Goal: Information Seeking & Learning: Learn about a topic

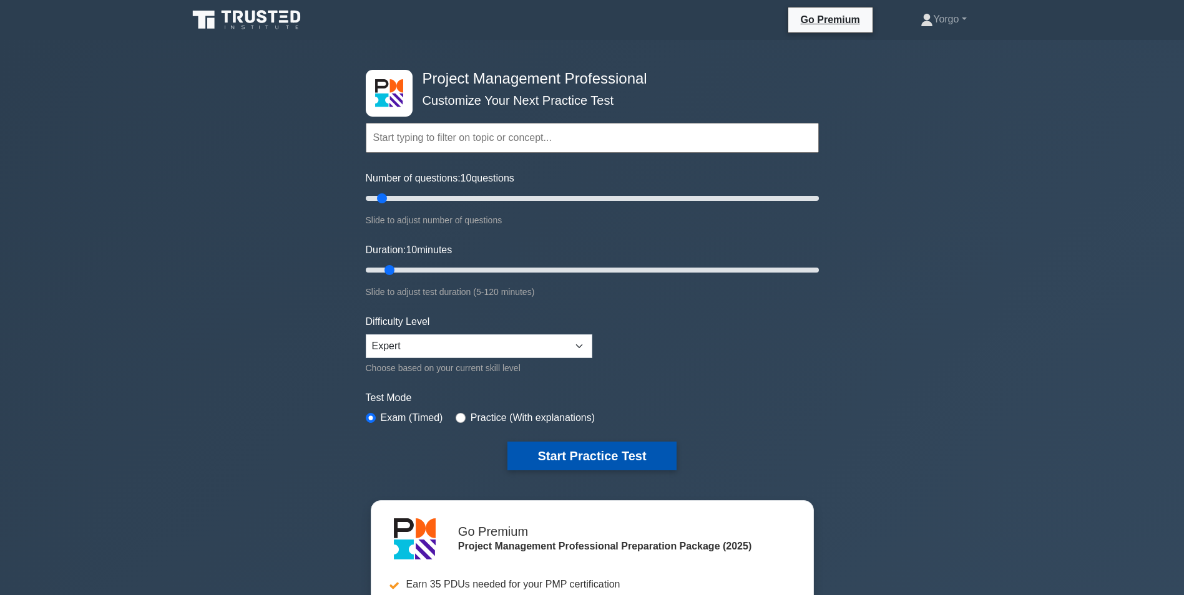
click at [627, 454] on button "Start Practice Test" at bounding box center [591, 456] width 169 height 29
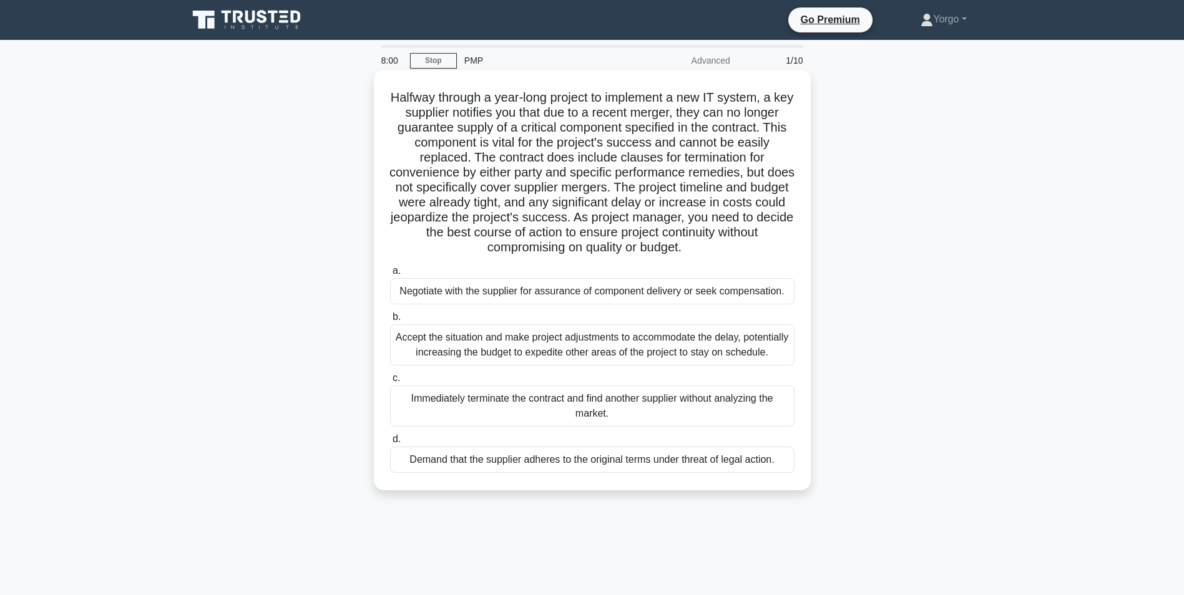
click at [667, 297] on div "Negotiate with the supplier for assurance of component delivery or seek compens…" at bounding box center [592, 291] width 404 height 26
click at [390, 275] on input "a. Negotiate with the supplier for assurance of component delivery or seek comp…" at bounding box center [390, 271] width 0 height 8
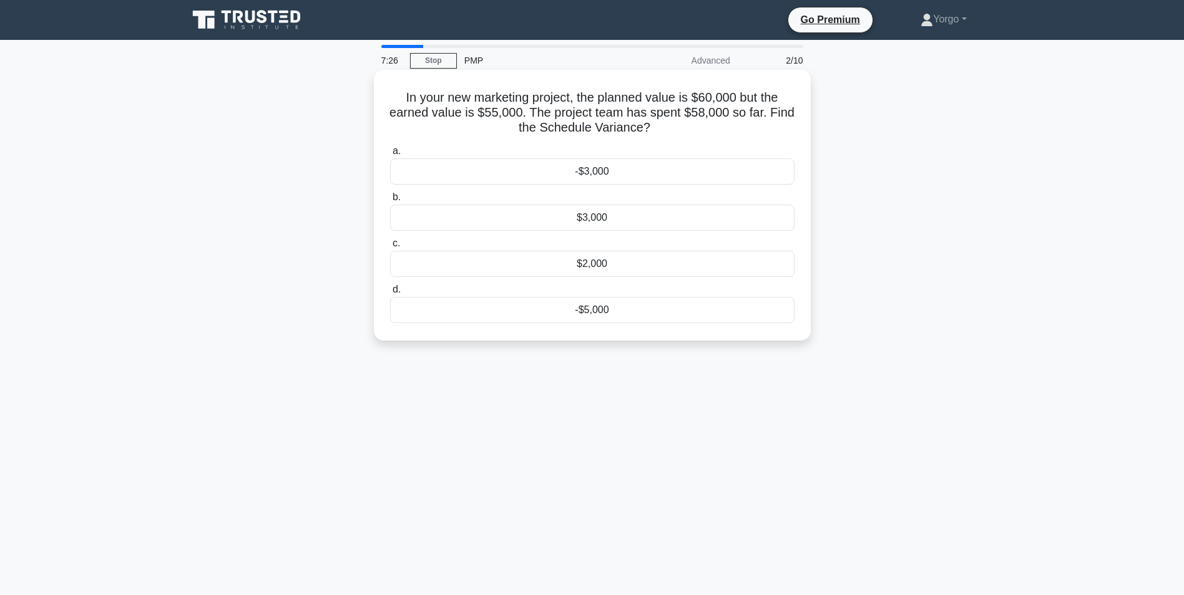
click at [610, 215] on div "$3,000" at bounding box center [592, 218] width 404 height 26
click at [390, 202] on input "b. $3,000" at bounding box center [390, 197] width 0 height 8
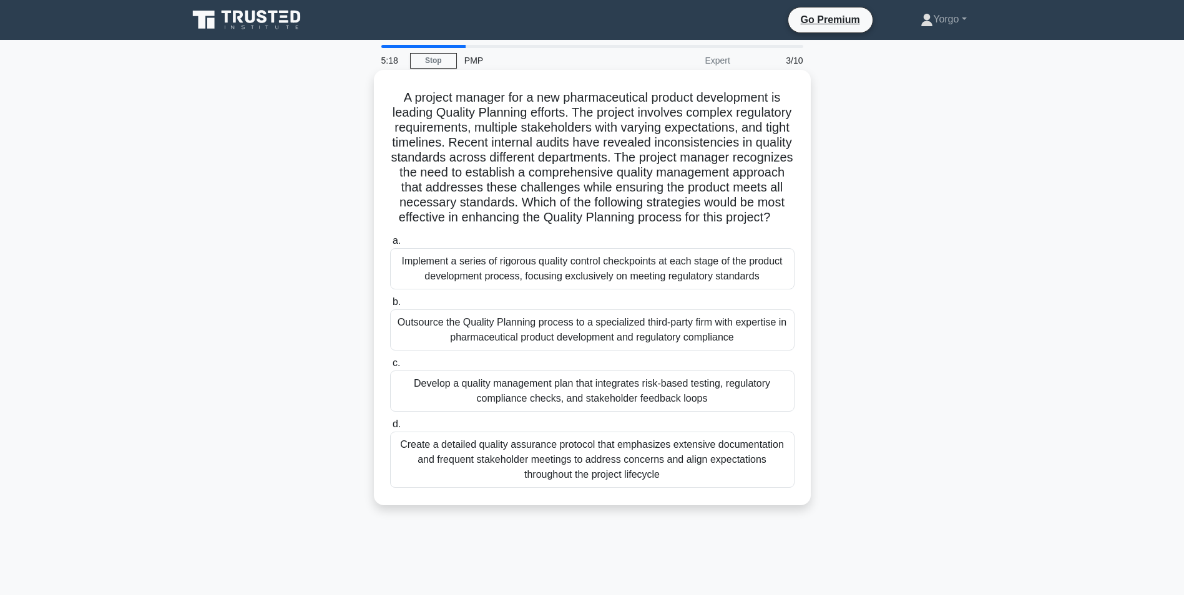
click at [554, 412] on div "Develop a quality management plan that integrates risk-based testing, regulator…" at bounding box center [592, 391] width 404 height 41
click at [390, 368] on input "c. Develop a quality management plan that integrates risk-based testing, regula…" at bounding box center [390, 363] width 0 height 8
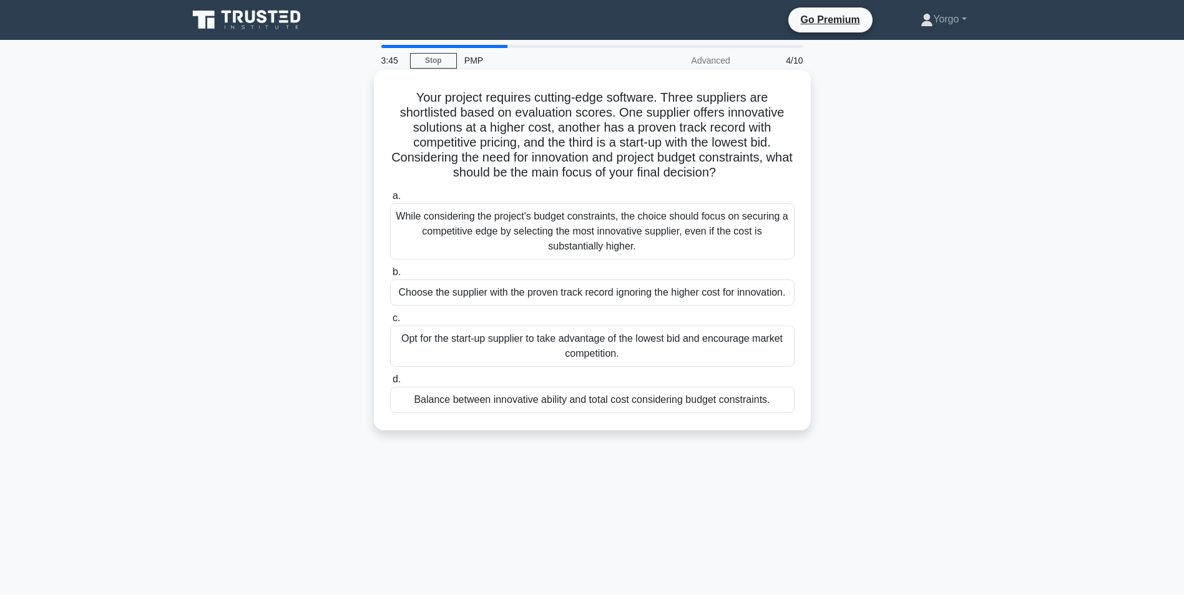
click at [561, 401] on div "Balance between innovative ability and total cost considering budget constraint…" at bounding box center [592, 400] width 404 height 26
click at [390, 384] on input "d. Balance between innovative ability and total cost considering budget constra…" at bounding box center [390, 380] width 0 height 8
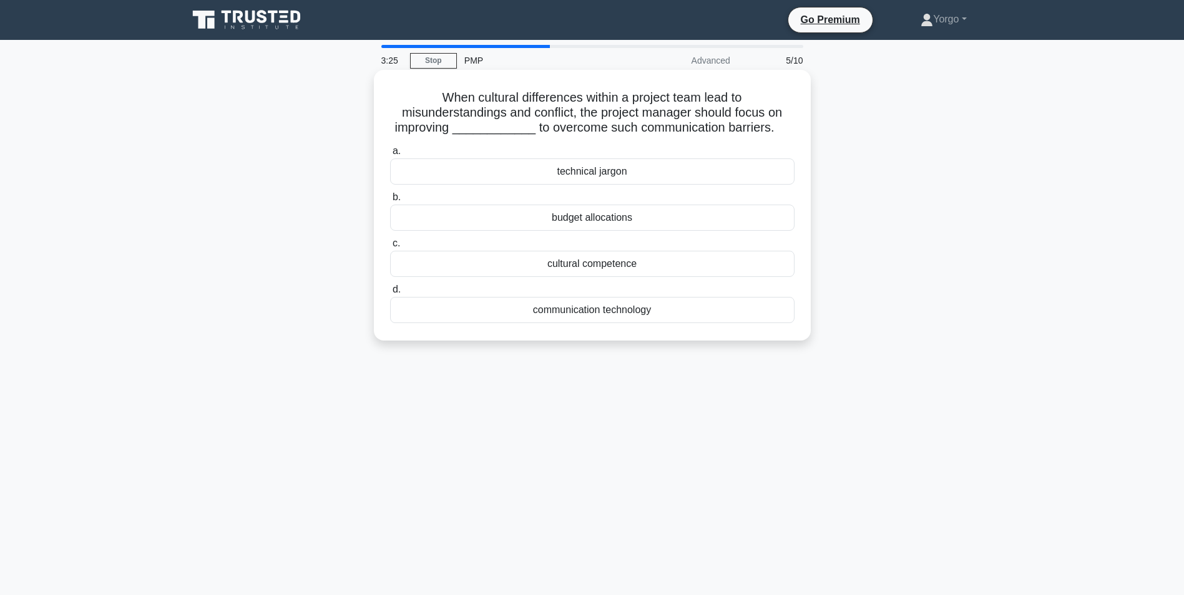
click at [579, 315] on div "communication technology" at bounding box center [592, 310] width 404 height 26
click at [390, 294] on input "d. communication technology" at bounding box center [390, 290] width 0 height 8
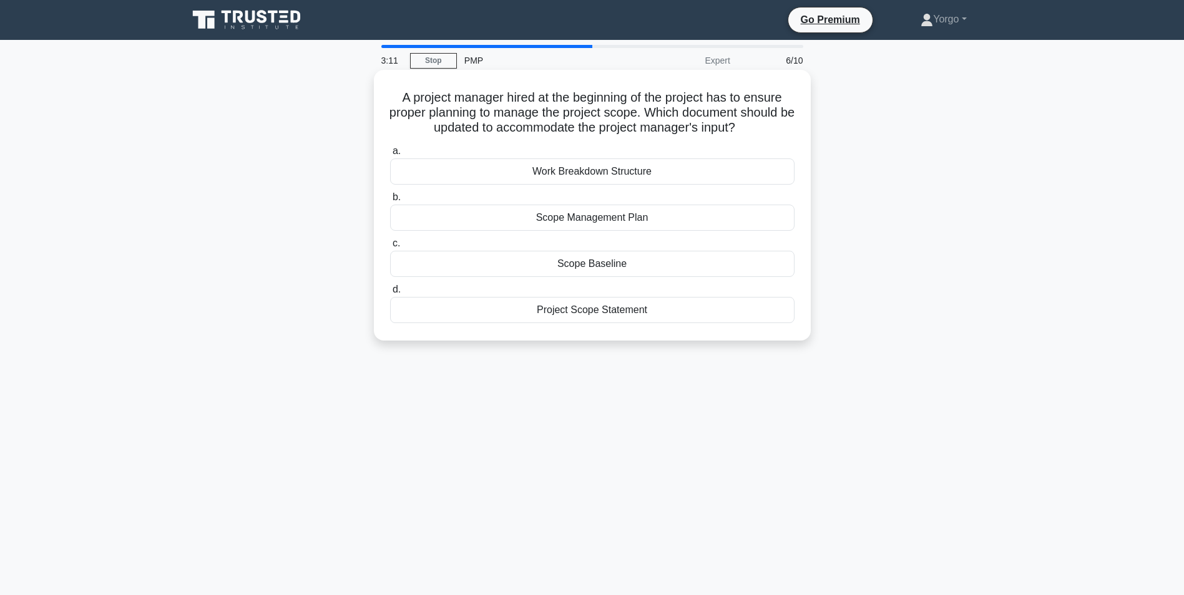
click at [673, 217] on div "Scope Management Plan" at bounding box center [592, 218] width 404 height 26
click at [390, 202] on input "b. Scope Management Plan" at bounding box center [390, 197] width 0 height 8
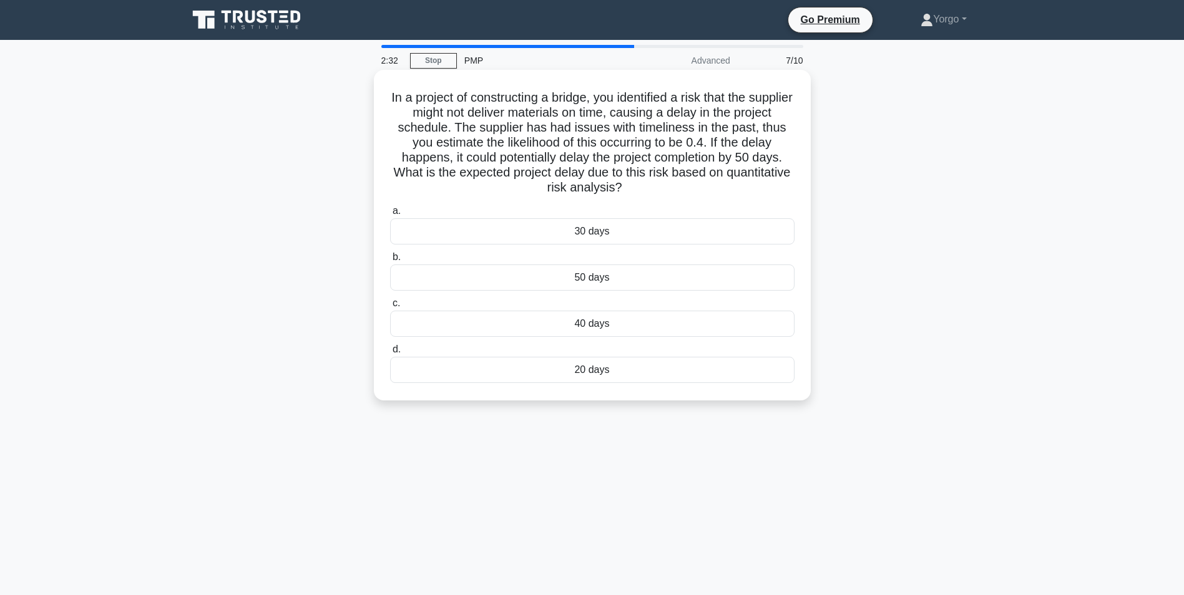
click at [564, 366] on div "20 days" at bounding box center [592, 370] width 404 height 26
click at [390, 354] on input "d. 20 days" at bounding box center [390, 350] width 0 height 8
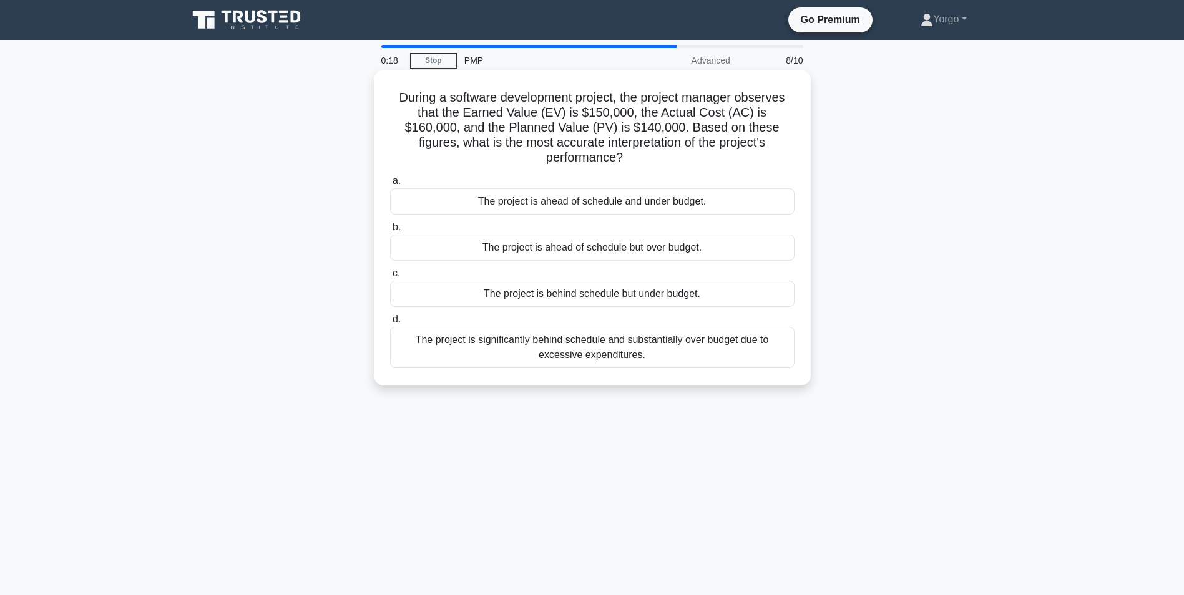
click at [615, 285] on div "The project is behind schedule but under budget." at bounding box center [592, 294] width 404 height 26
click at [390, 278] on input "c. The project is behind schedule but under budget." at bounding box center [390, 274] width 0 height 8
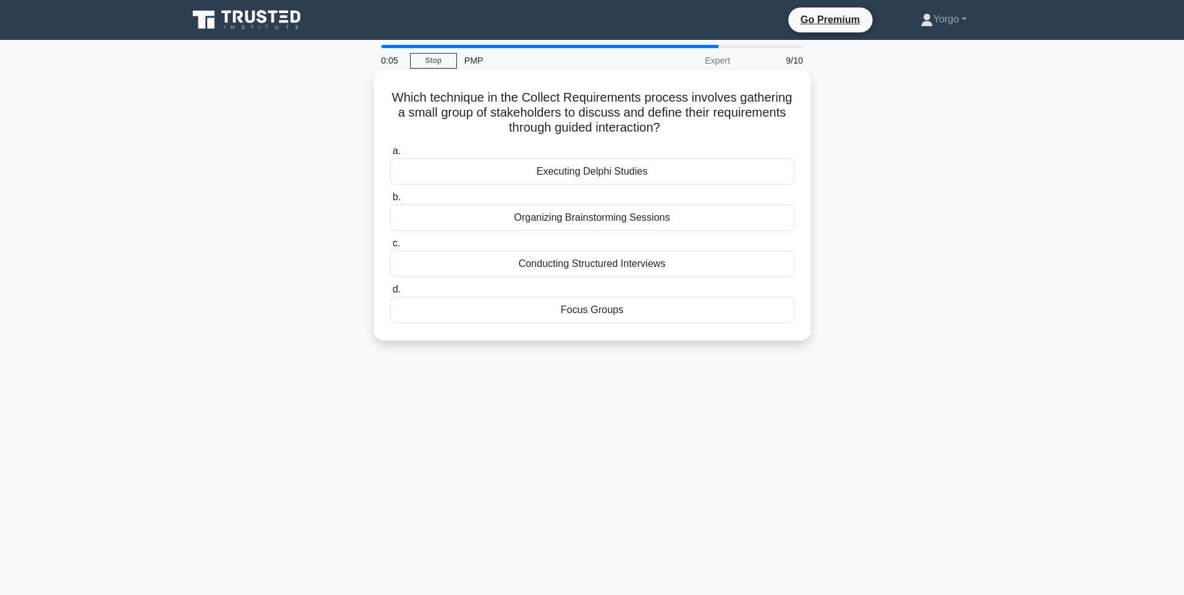
click at [601, 313] on div "Focus Groups" at bounding box center [592, 310] width 404 height 26
click at [390, 294] on input "d. Focus Groups" at bounding box center [390, 290] width 0 height 8
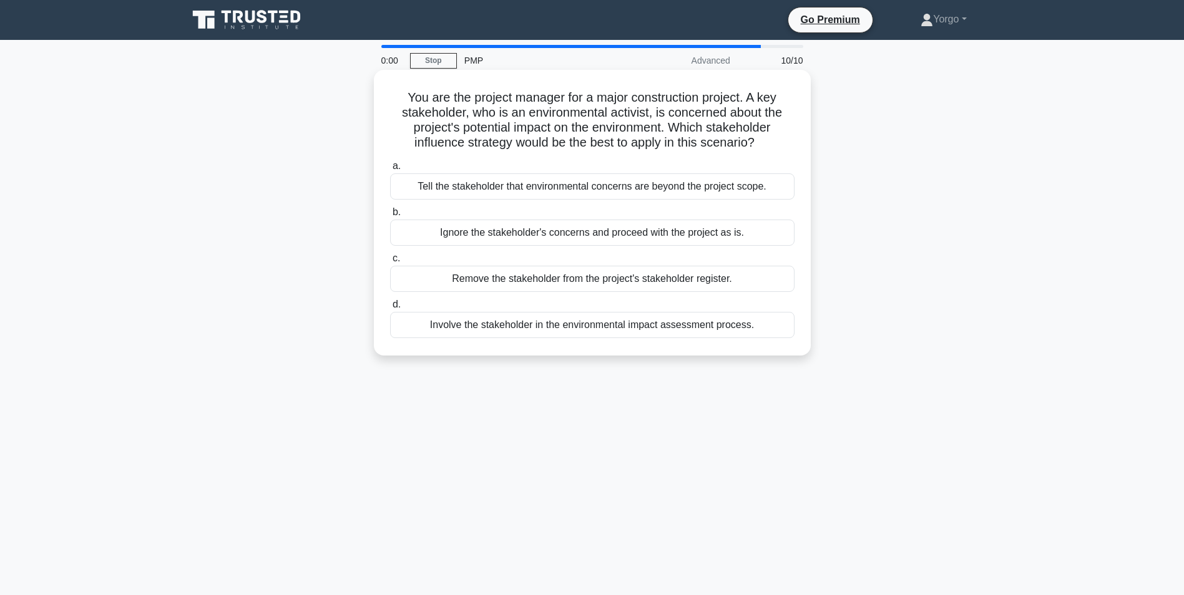
click at [585, 193] on div "Tell the stakeholder that environmental concerns are beyond the project scope." at bounding box center [592, 186] width 404 height 26
click at [390, 170] on input "a. Tell the stakeholder that environmental concerns are beyond the project scop…" at bounding box center [390, 166] width 0 height 8
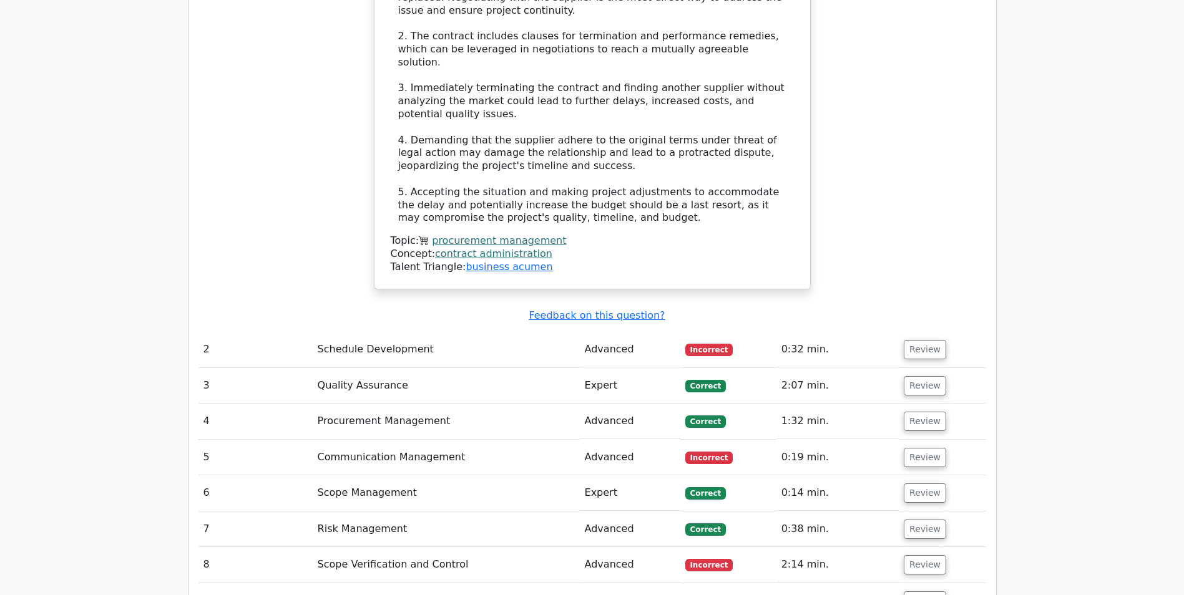
scroll to position [1741, 0]
click at [931, 592] on button "Review" at bounding box center [925, 601] width 42 height 19
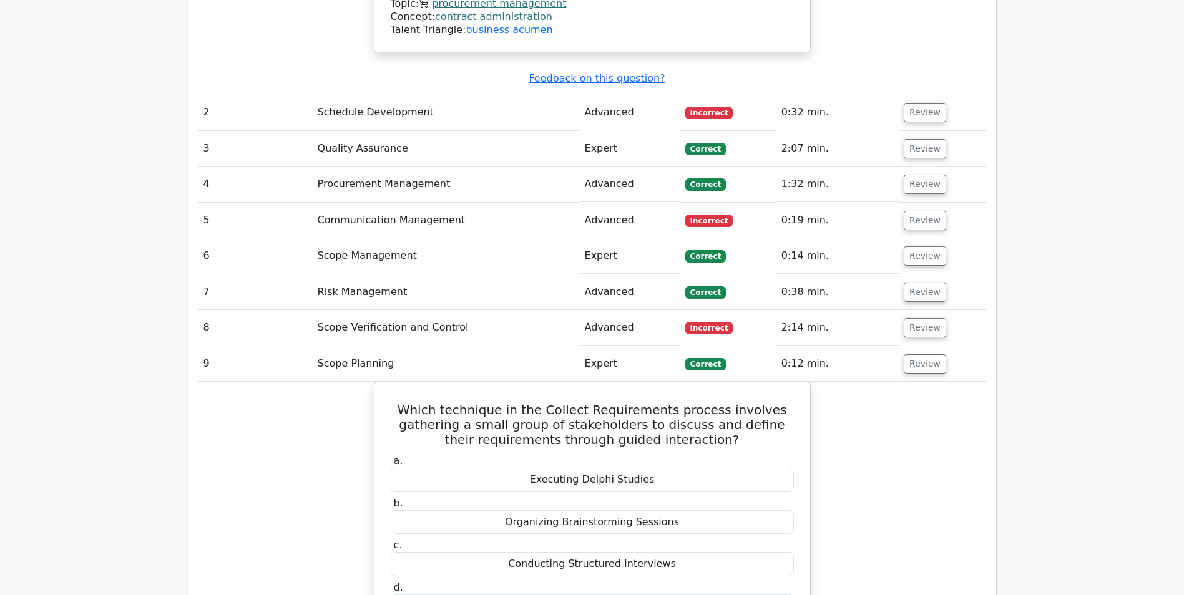
scroll to position [1985, 0]
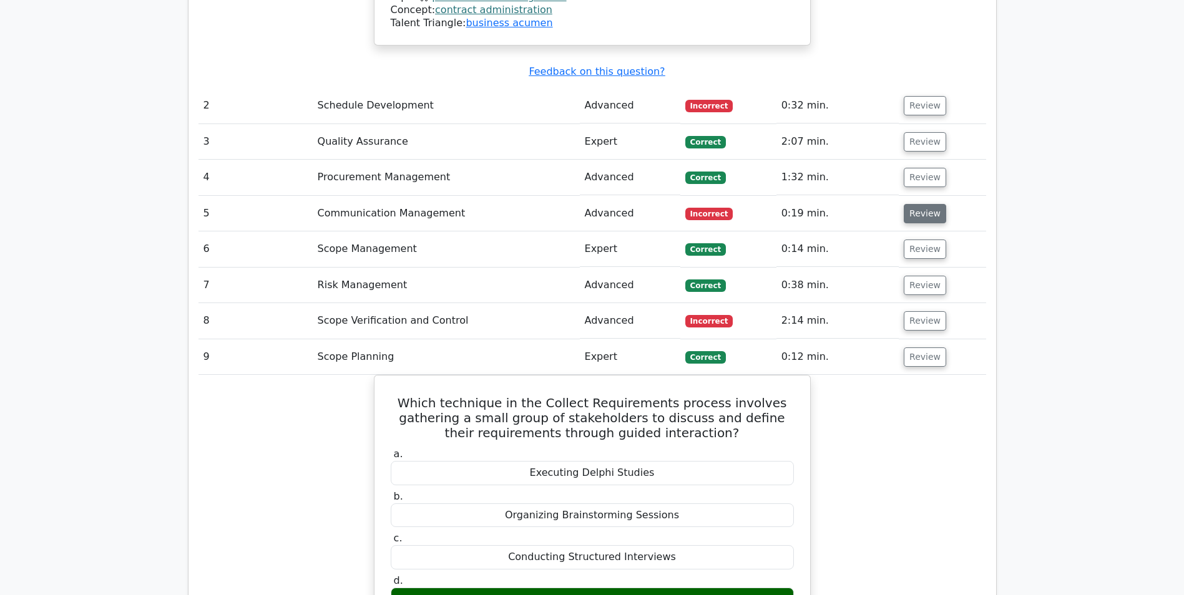
click at [922, 204] on button "Review" at bounding box center [925, 213] width 42 height 19
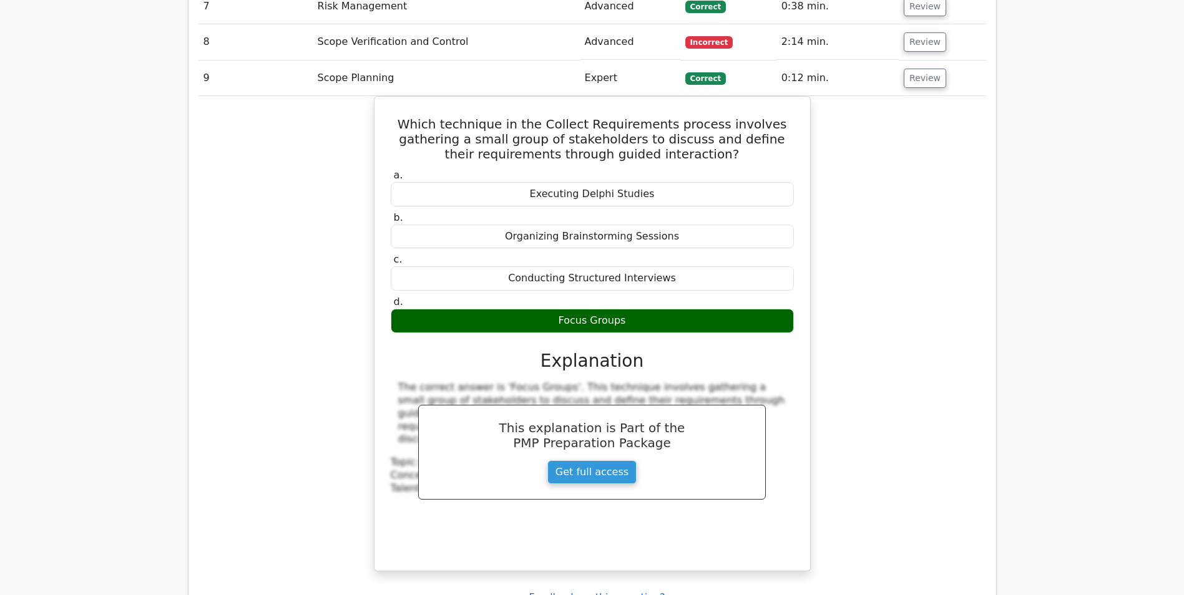
scroll to position [2922, 0]
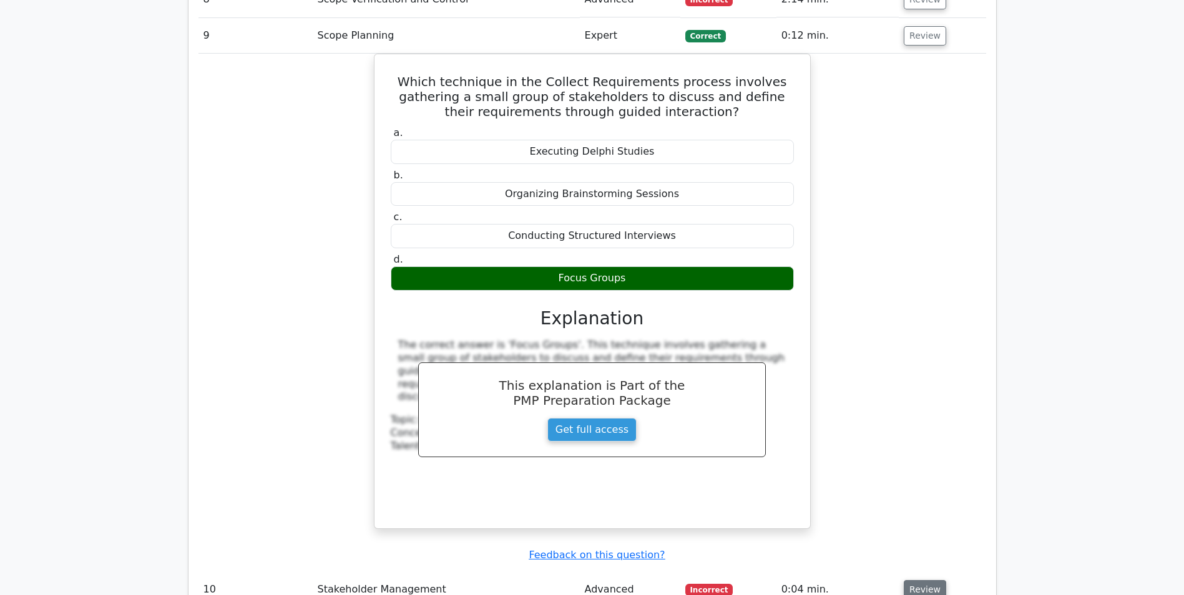
click at [917, 580] on button "Review" at bounding box center [925, 589] width 42 height 19
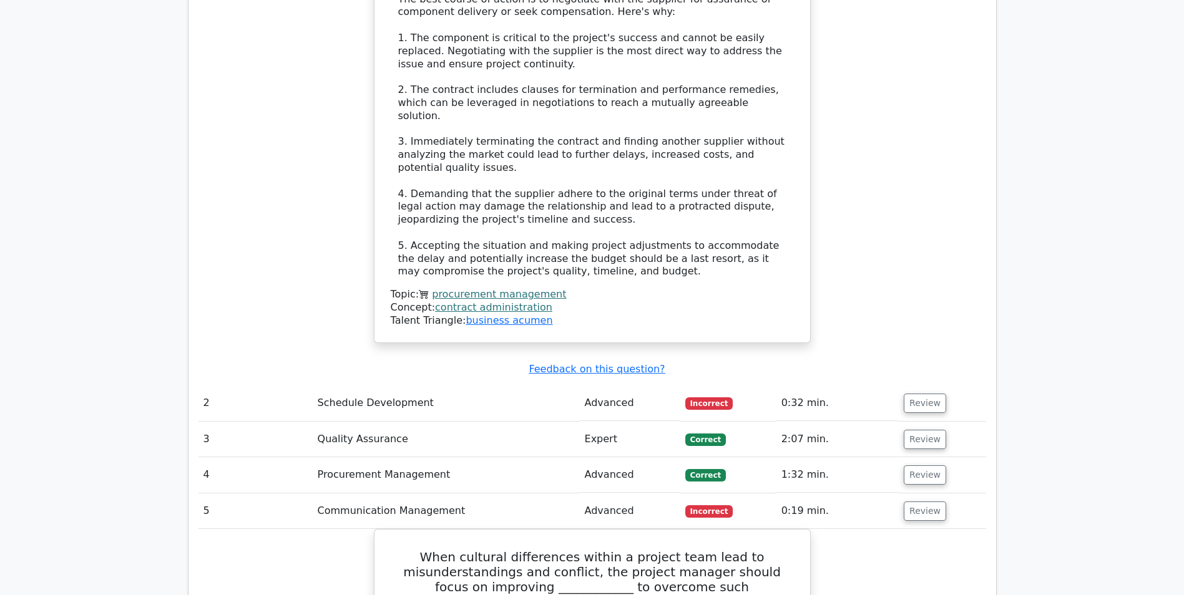
scroll to position [1696, 0]
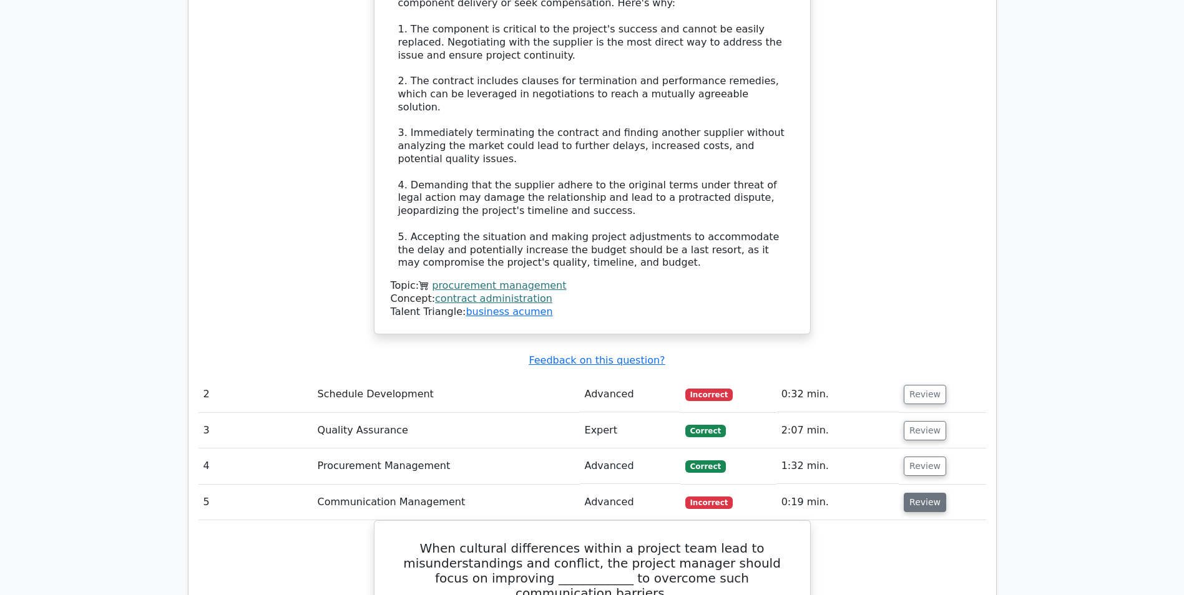
click at [916, 493] on button "Review" at bounding box center [925, 502] width 42 height 19
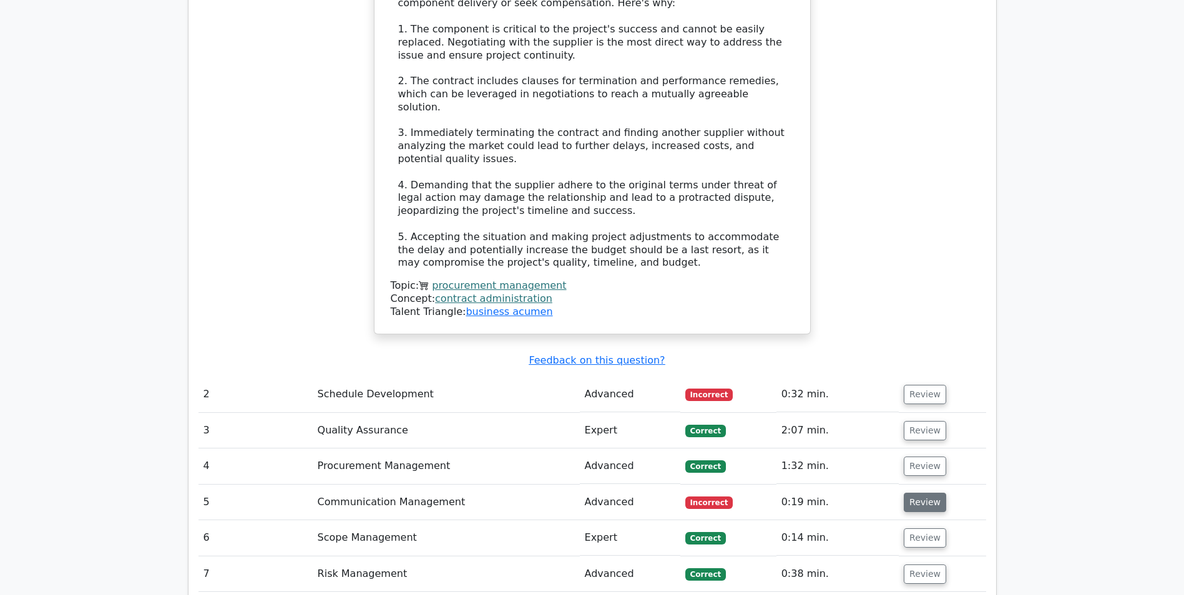
click at [912, 493] on button "Review" at bounding box center [925, 502] width 42 height 19
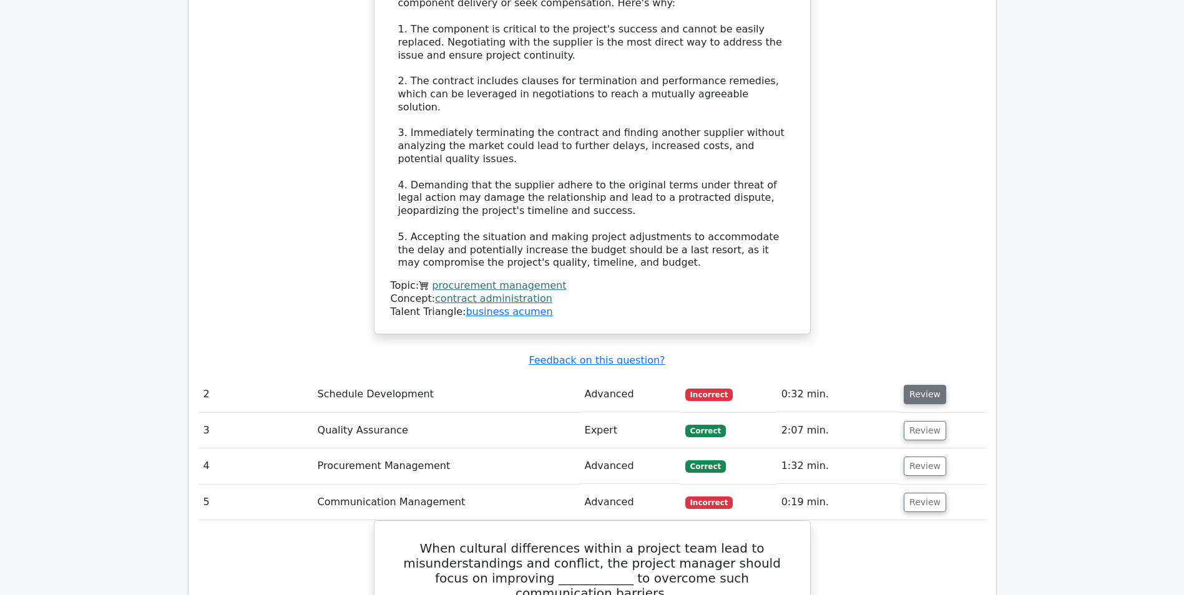
click at [912, 385] on button "Review" at bounding box center [925, 394] width 42 height 19
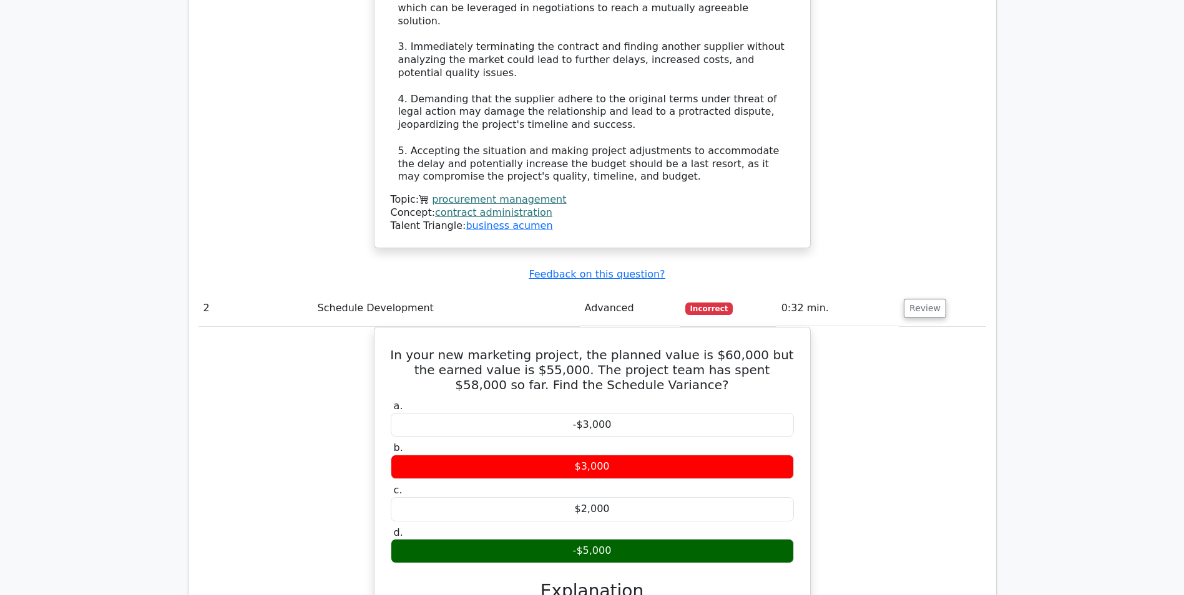
scroll to position [1802, 0]
